Goal: Navigation & Orientation: Find specific page/section

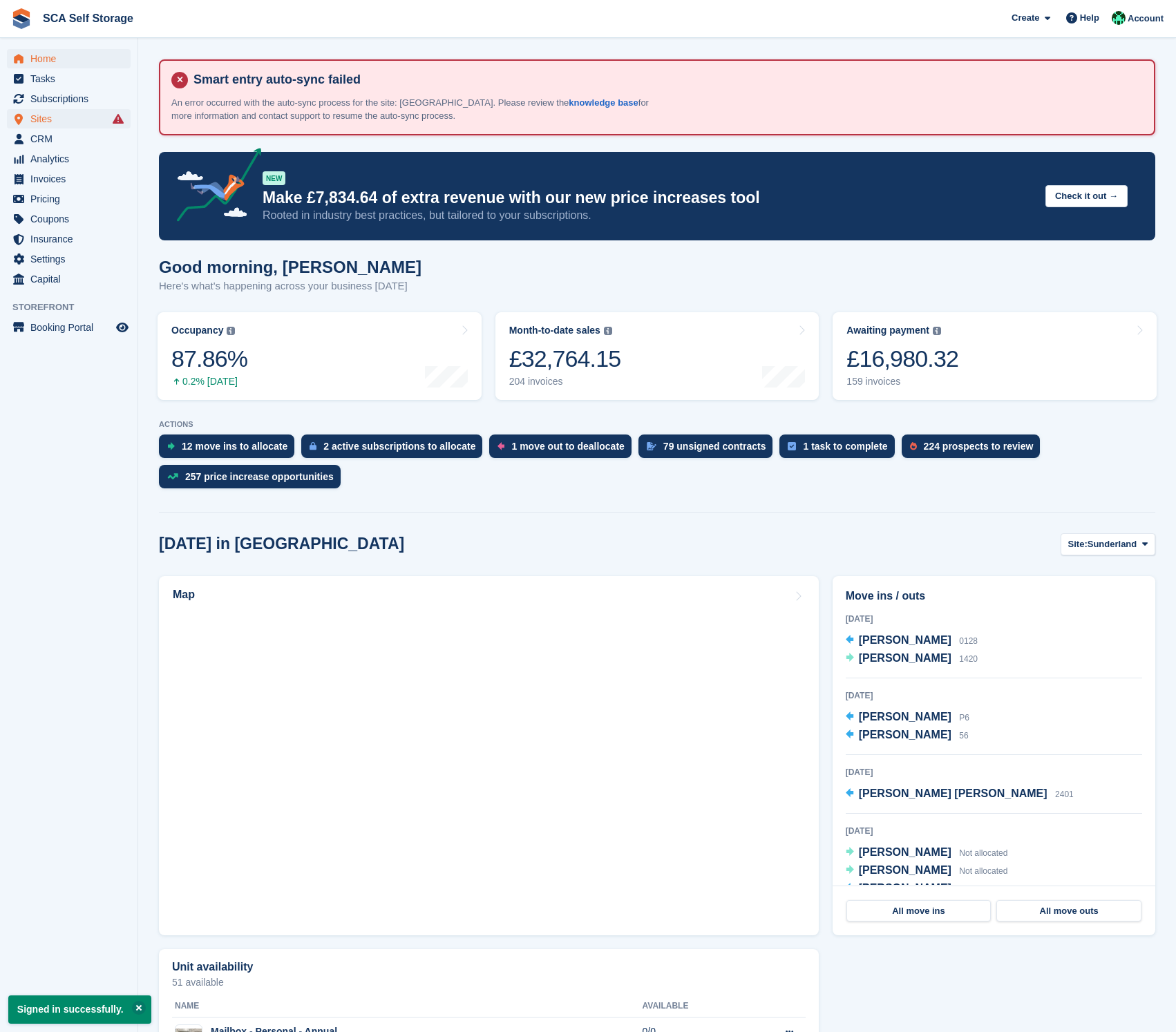
click at [54, 120] on span "Sites" at bounding box center [71, 118] width 83 height 19
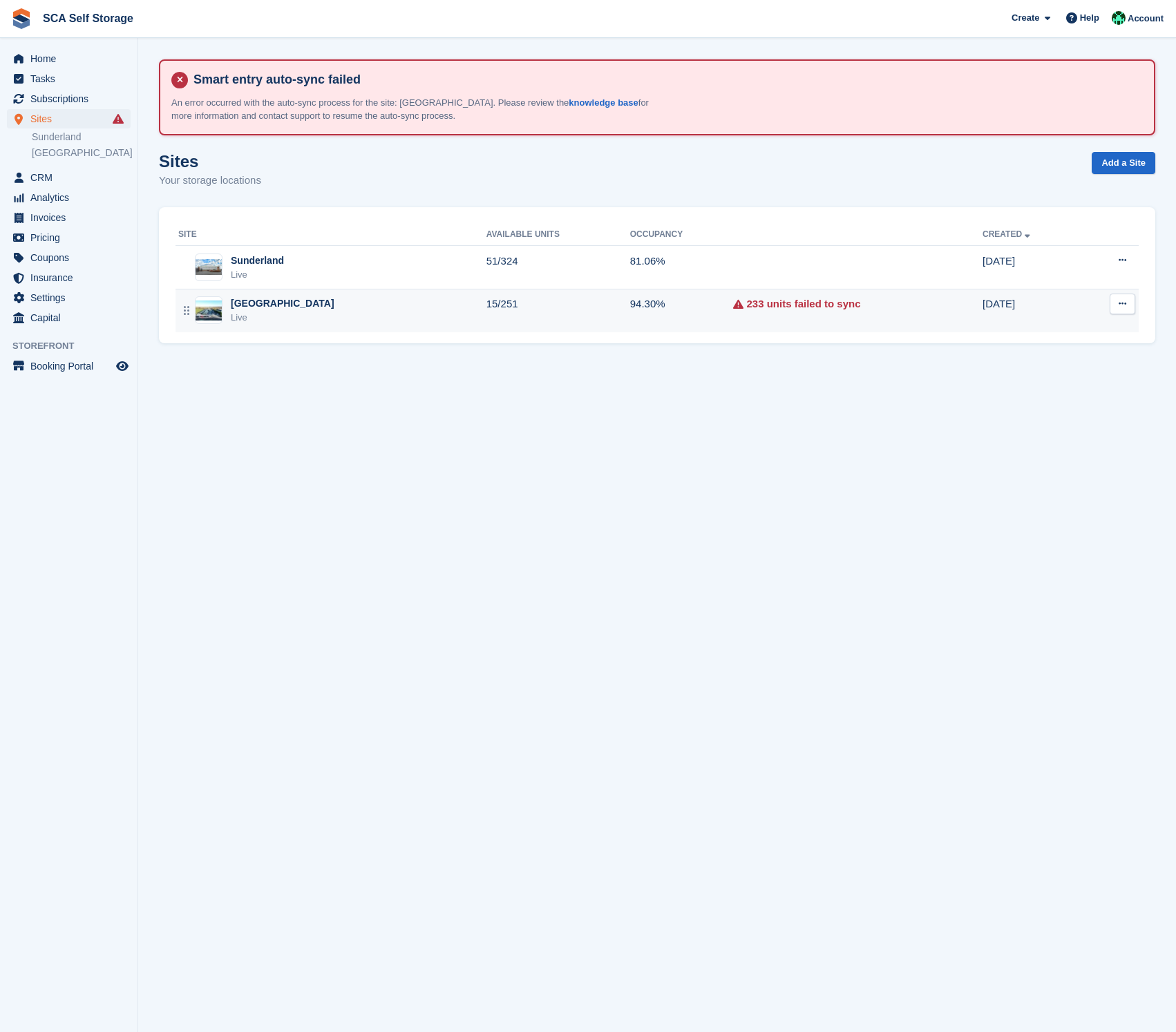
click at [286, 302] on div "Sheffield Live" at bounding box center [332, 310] width 308 height 29
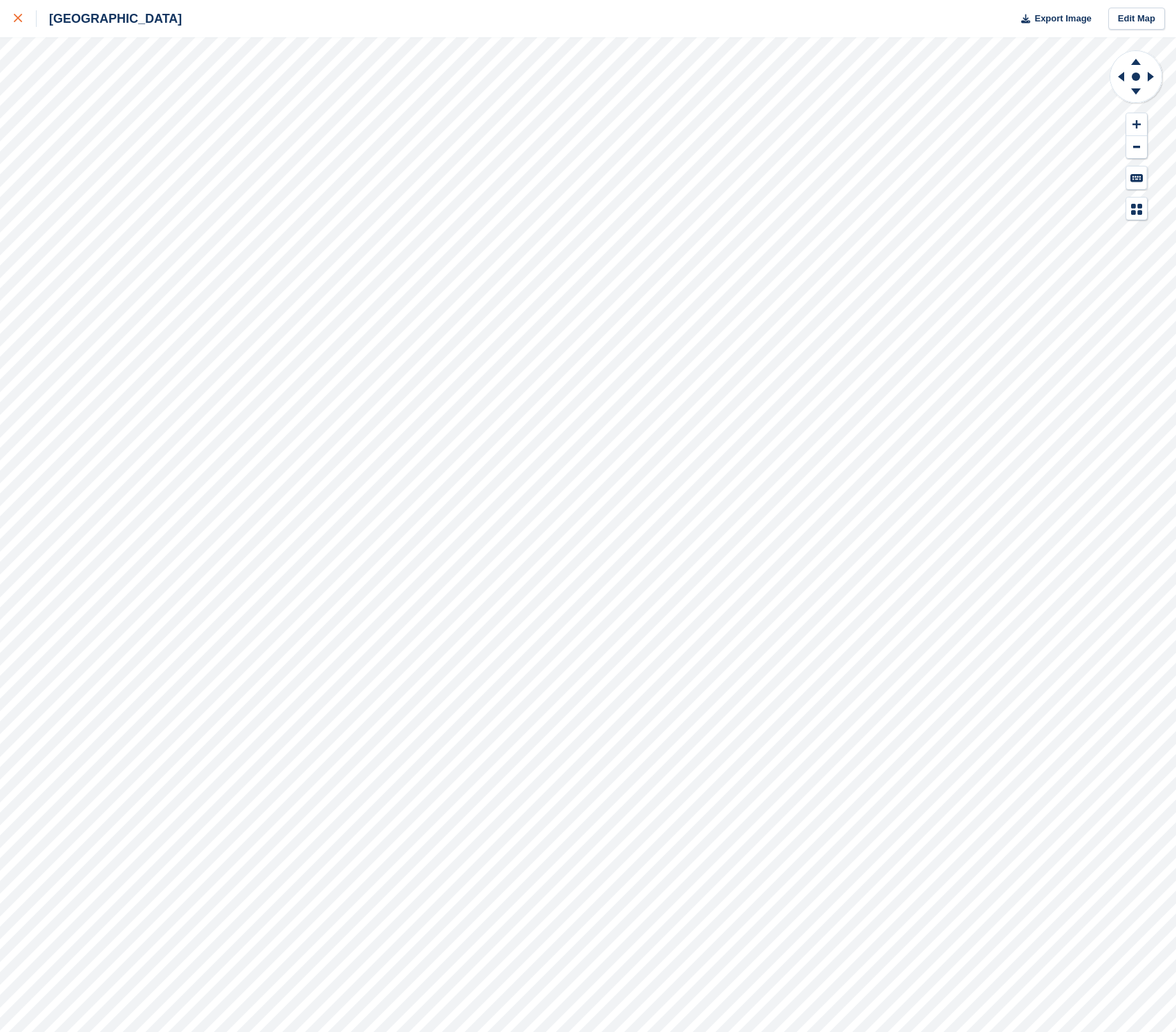
click at [12, 22] on link at bounding box center [18, 19] width 36 height 37
